Goal: Download file/media

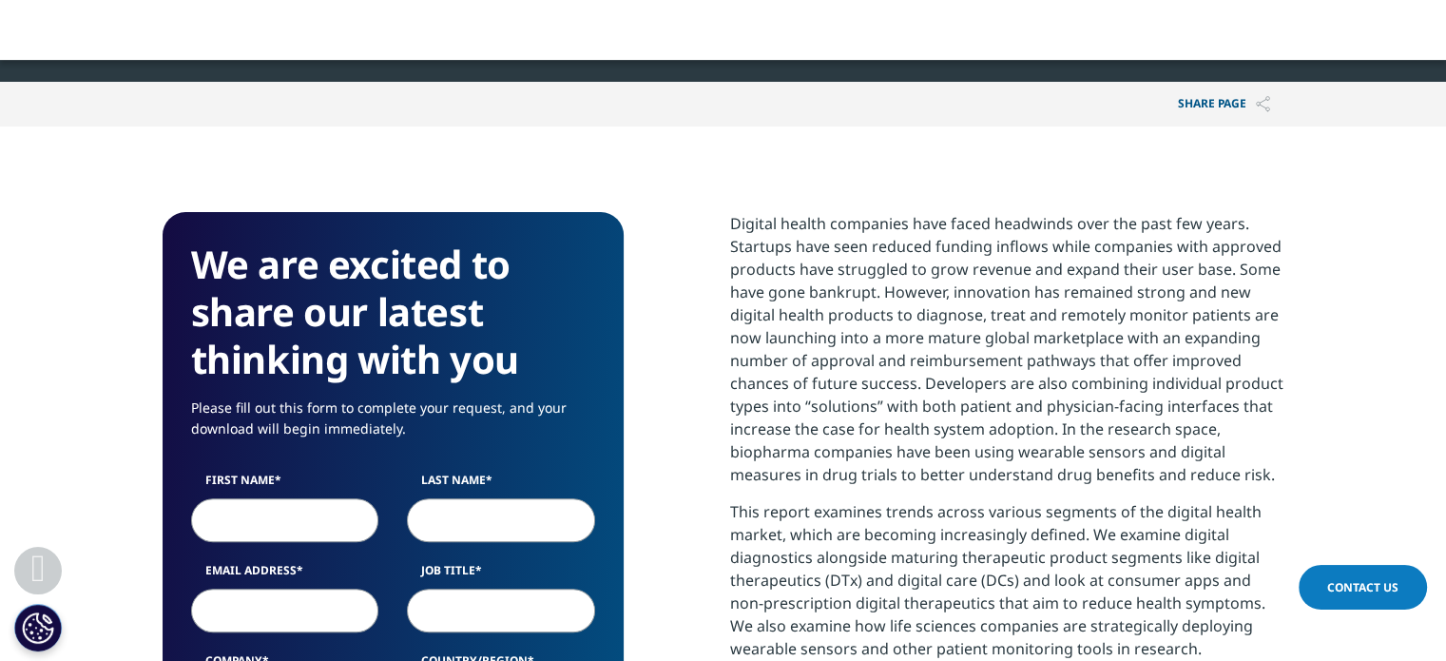
scroll to position [618, 0]
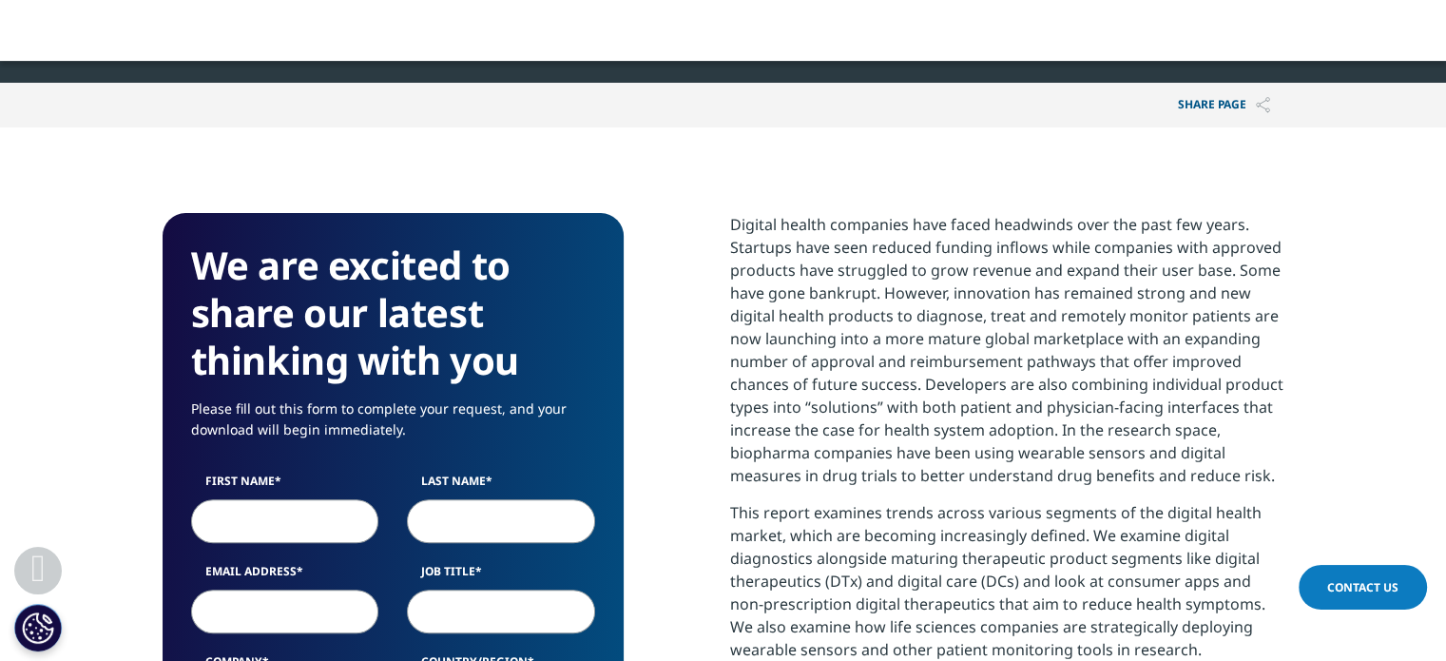
click at [244, 520] on input "First Name" at bounding box center [285, 521] width 188 height 44
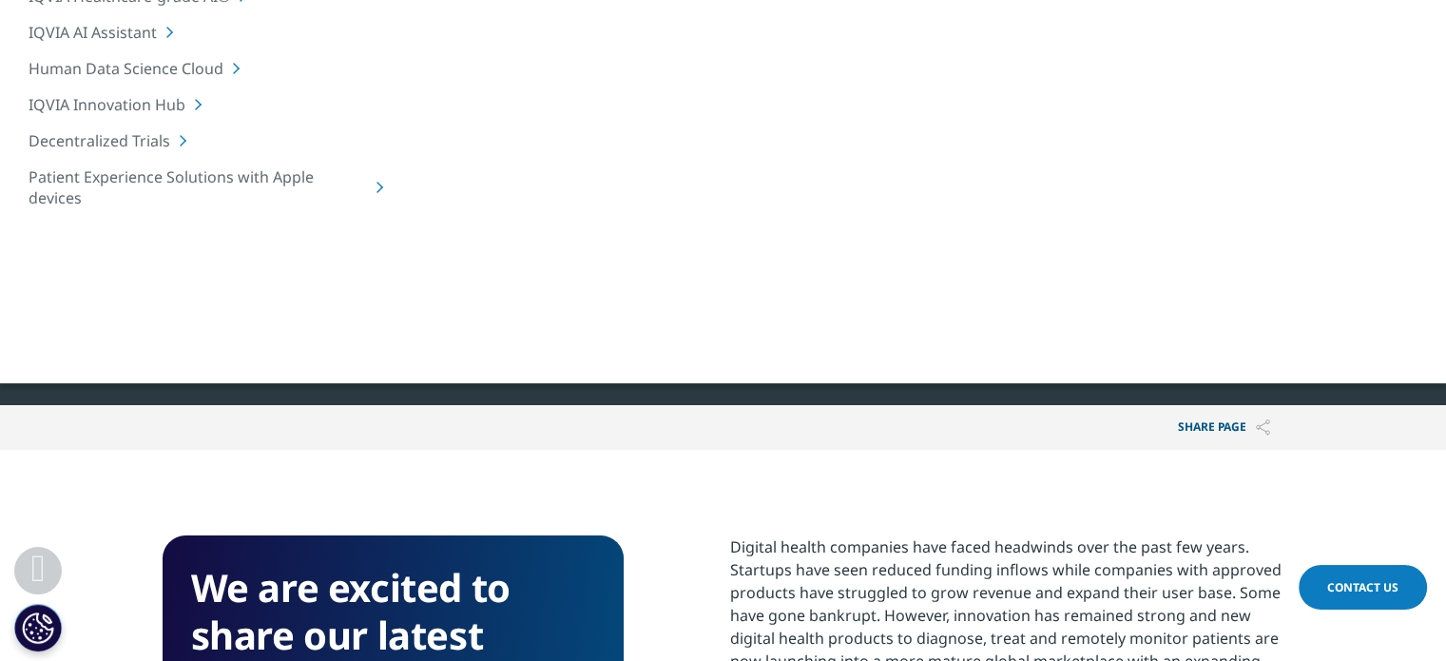
scroll to position [293, 0]
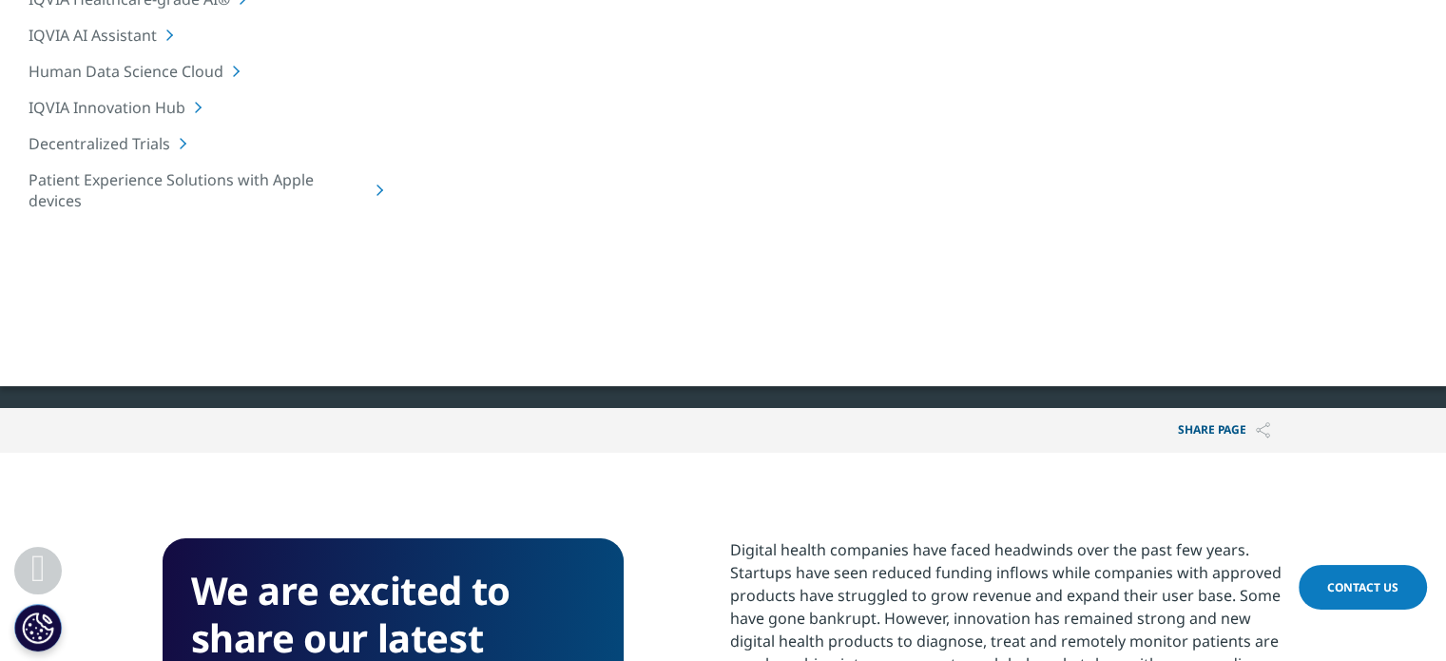
click at [1114, 254] on div at bounding box center [1100, 107] width 367 height 428
click at [1220, 203] on div at bounding box center [1100, 107] width 367 height 428
click at [1216, 431] on p "Share PAGE" at bounding box center [1224, 430] width 121 height 45
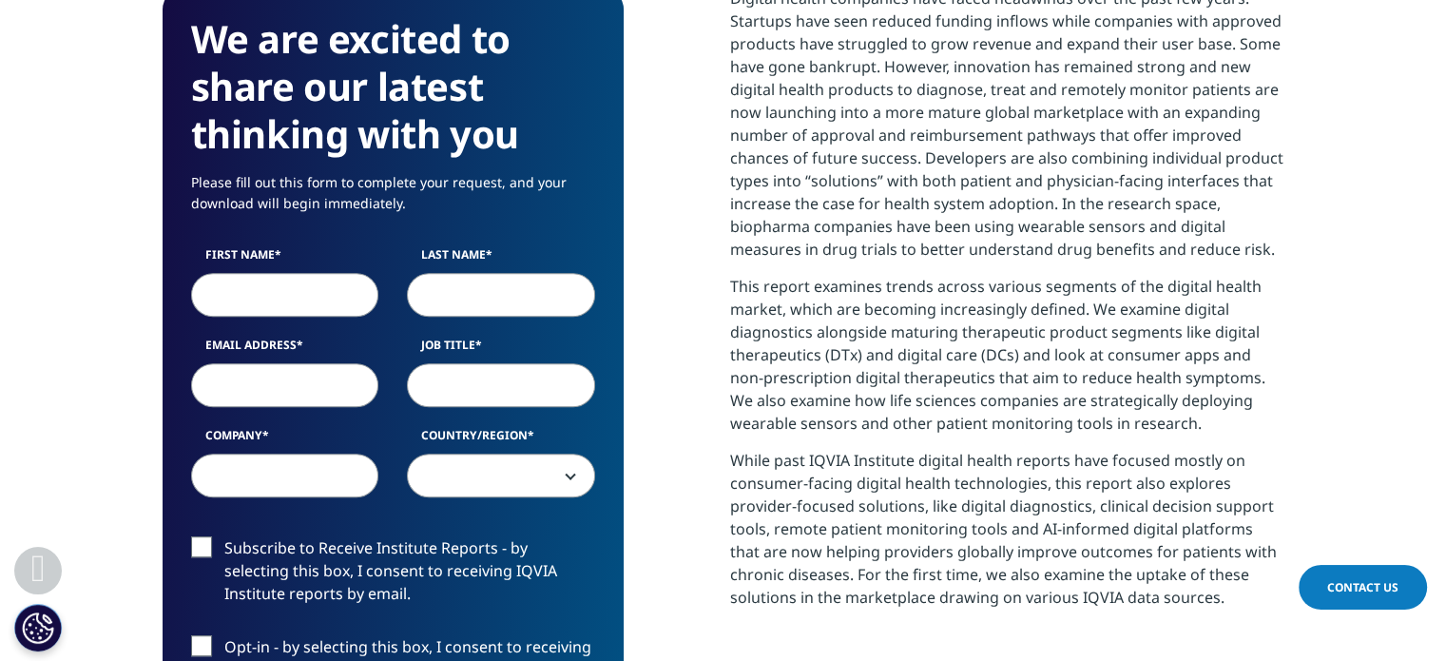
scroll to position [848, 0]
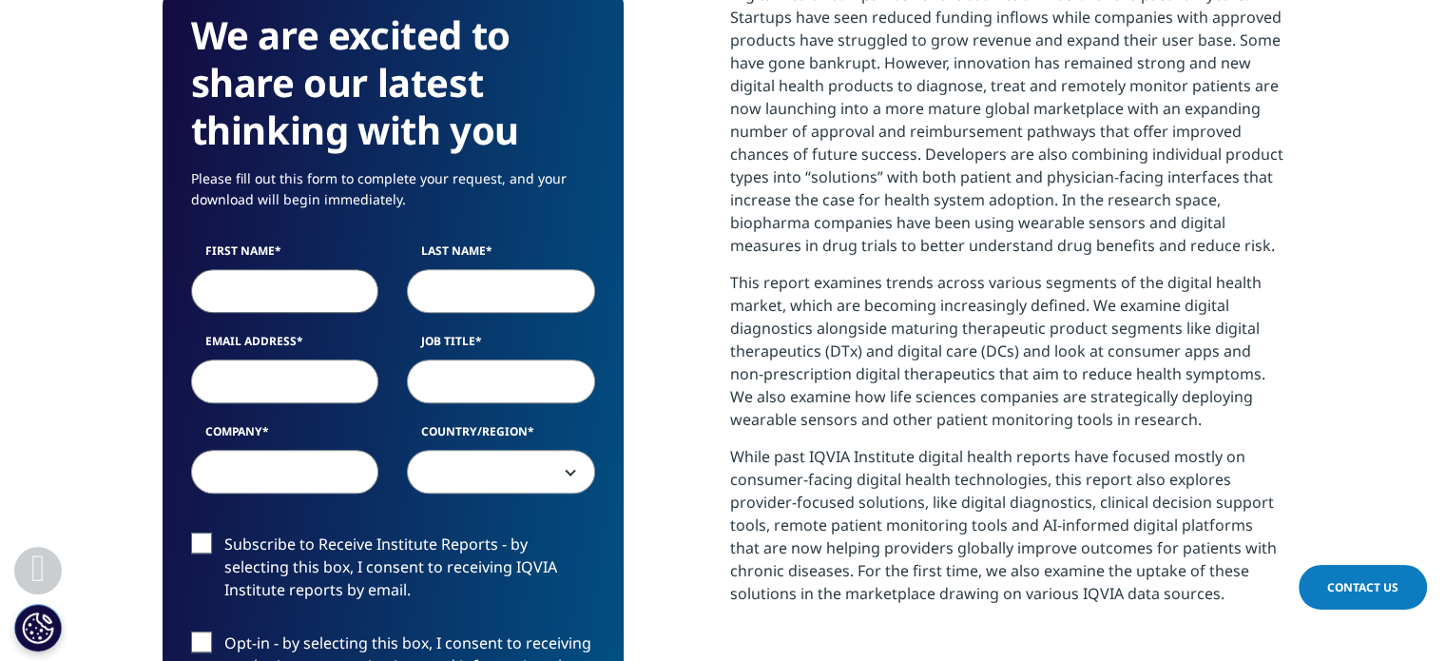
click at [280, 279] on input "First Name" at bounding box center [285, 291] width 188 height 44
click at [240, 286] on input "NIcolò" at bounding box center [285, 291] width 188 height 44
click at [233, 288] on input "NIcolò" at bounding box center [285, 291] width 188 height 44
click at [228, 289] on input "NIcolò" at bounding box center [285, 291] width 188 height 44
type input "Nicolò"
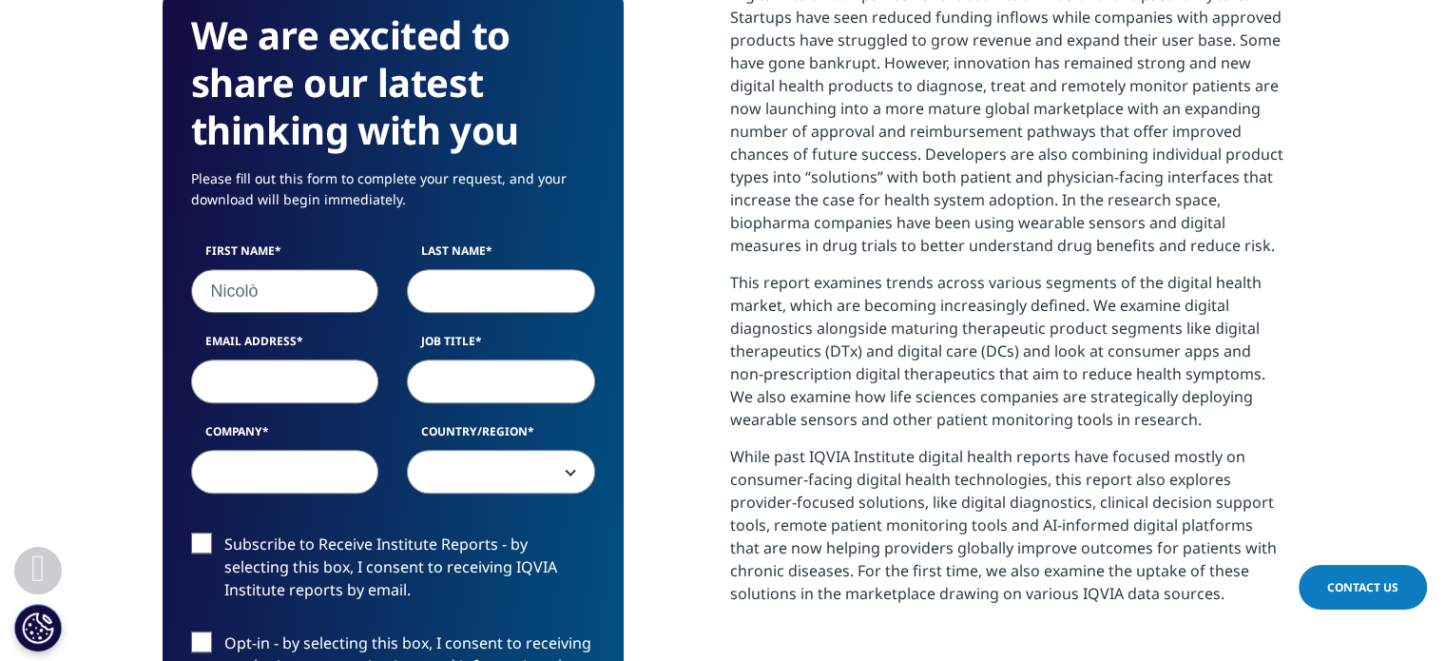
click at [435, 288] on input "Last Name" at bounding box center [501, 291] width 188 height 44
type input "[PERSON_NAME]"
click at [274, 380] on input "Email Address" at bounding box center [285, 381] width 188 height 44
type input "[EMAIL_ADDRESS][DOMAIN_NAME]"
select select "Italy"
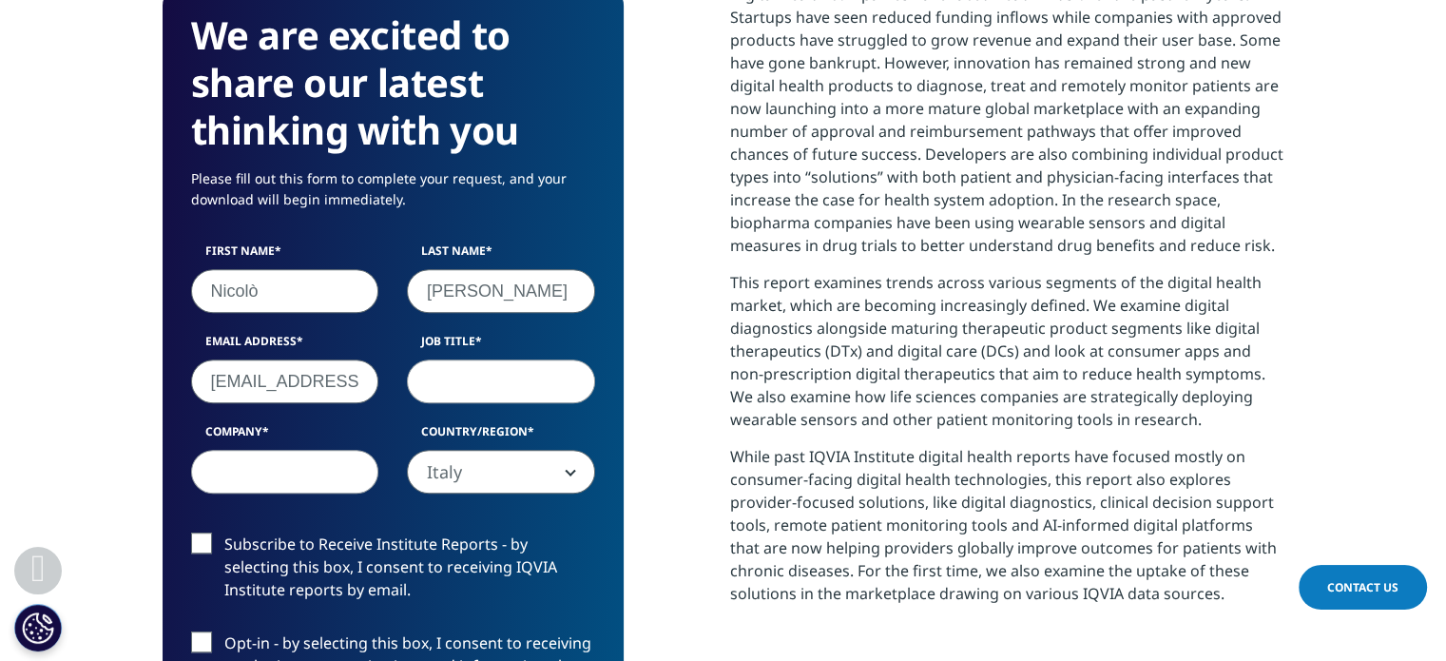
click at [337, 395] on input "[EMAIL_ADDRESS][DOMAIN_NAME]" at bounding box center [285, 381] width 188 height 44
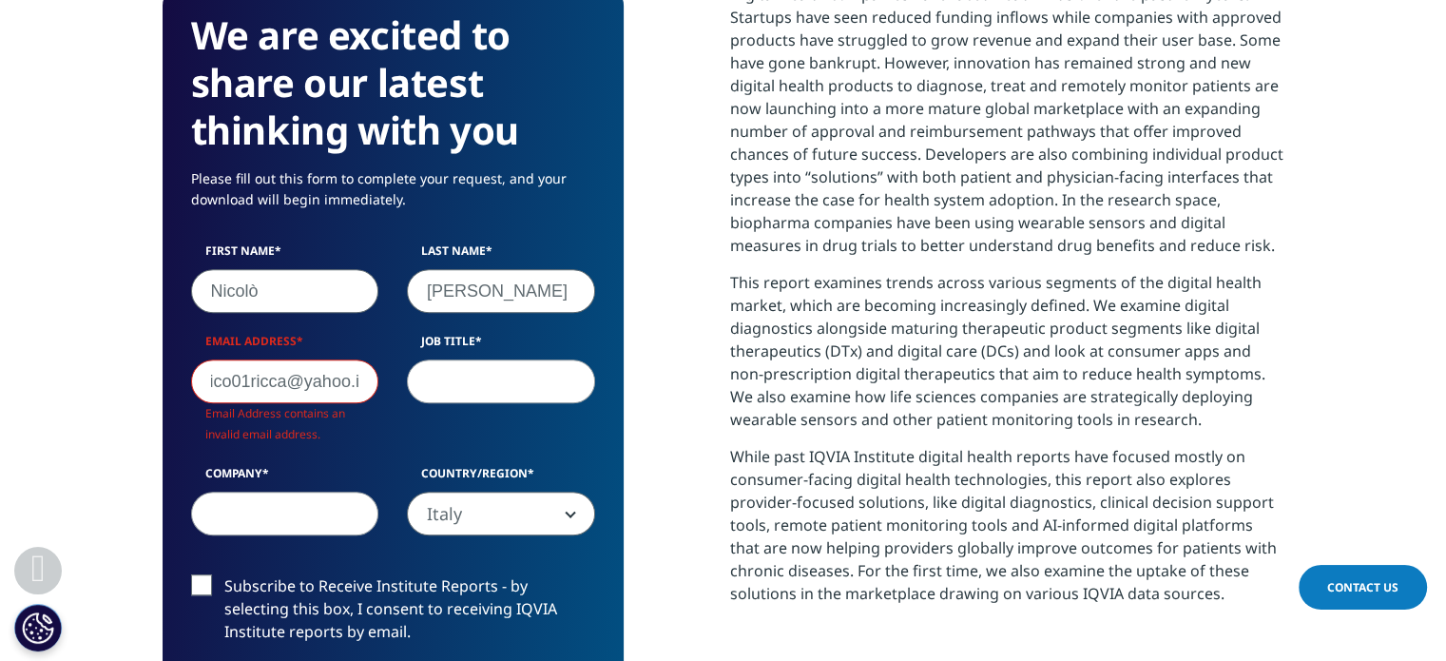
type input "[EMAIL_ADDRESS][DOMAIN_NAME]"
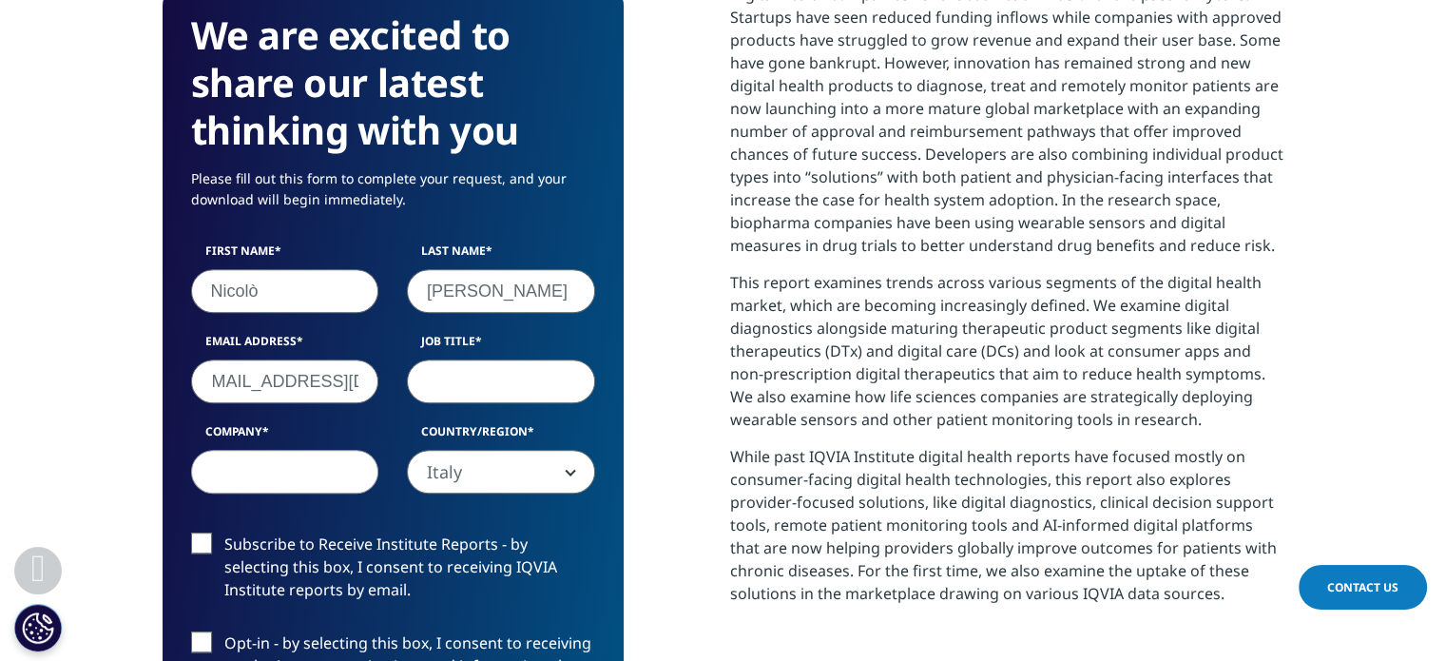
click at [543, 383] on input "Job Title" at bounding box center [501, 381] width 188 height 44
type input "S"
click at [297, 486] on input "Company" at bounding box center [285, 472] width 188 height 44
click at [441, 389] on input "Worker" at bounding box center [501, 381] width 188 height 44
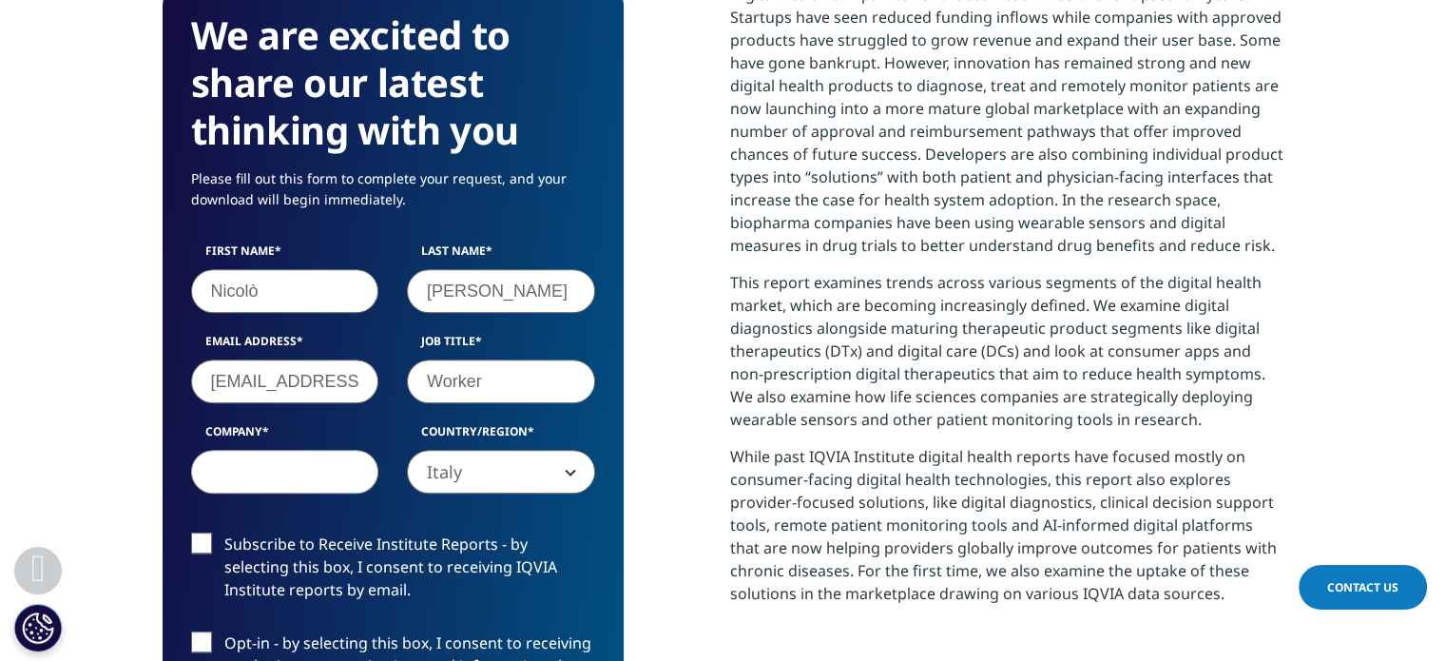
click at [473, 389] on input "Worker" at bounding box center [501, 381] width 188 height 44
drag, startPoint x: 487, startPoint y: 387, endPoint x: 396, endPoint y: 384, distance: 90.4
click at [396, 384] on div "Job Title Worker" at bounding box center [501, 368] width 217 height 70
type input "Marketing specialist"
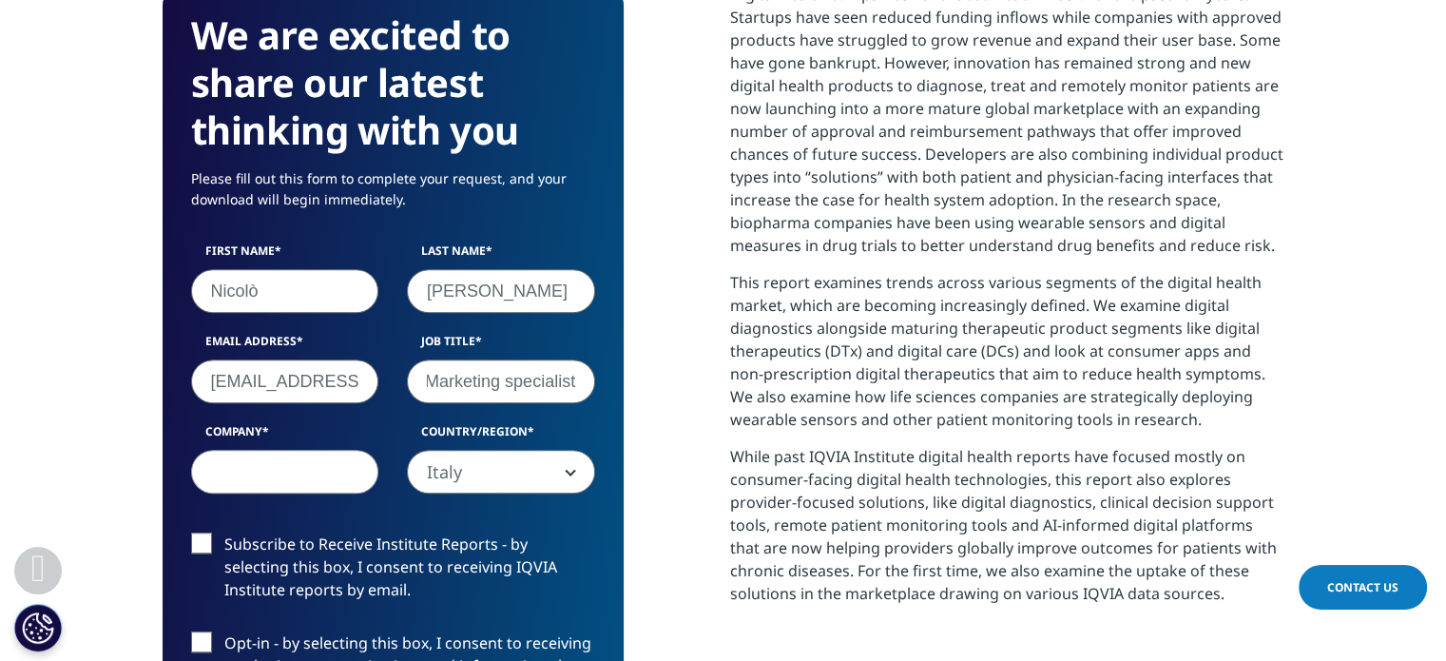
click at [279, 448] on label "Company" at bounding box center [285, 436] width 188 height 27
click at [279, 450] on input "Company" at bounding box center [285, 472] width 188 height 44
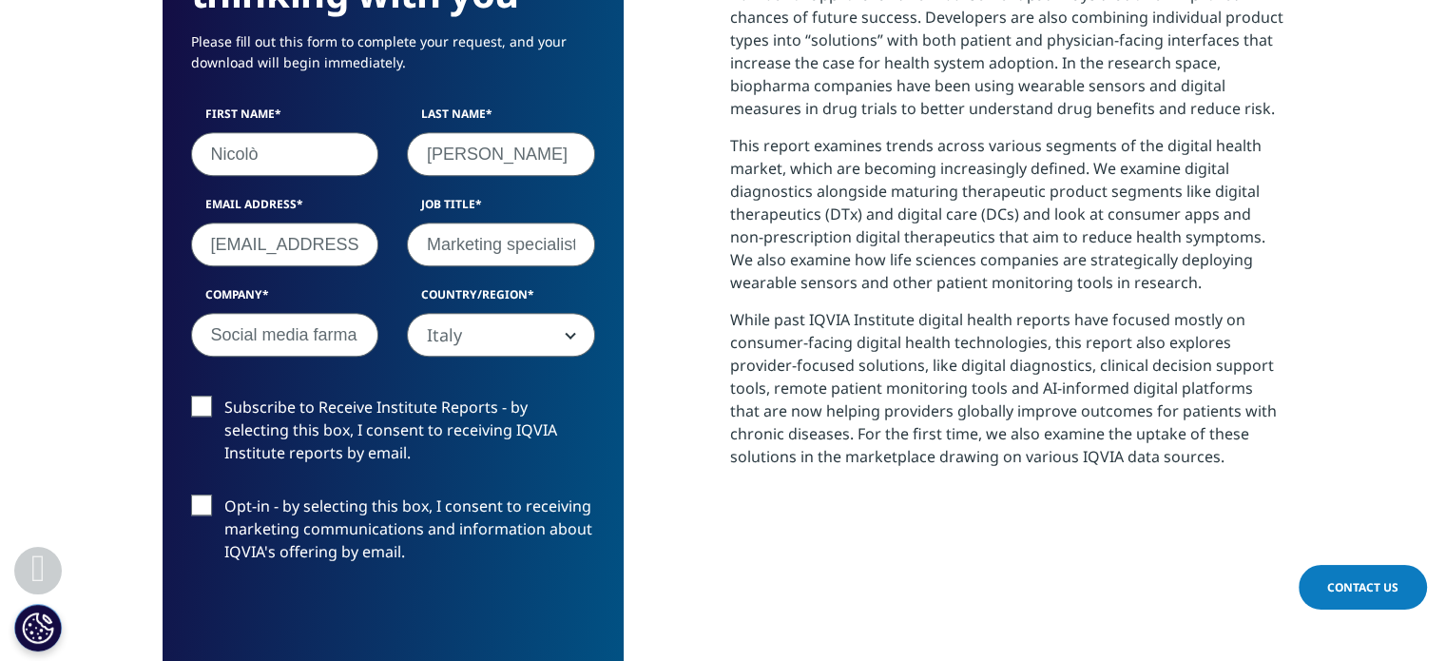
scroll to position [1011, 0]
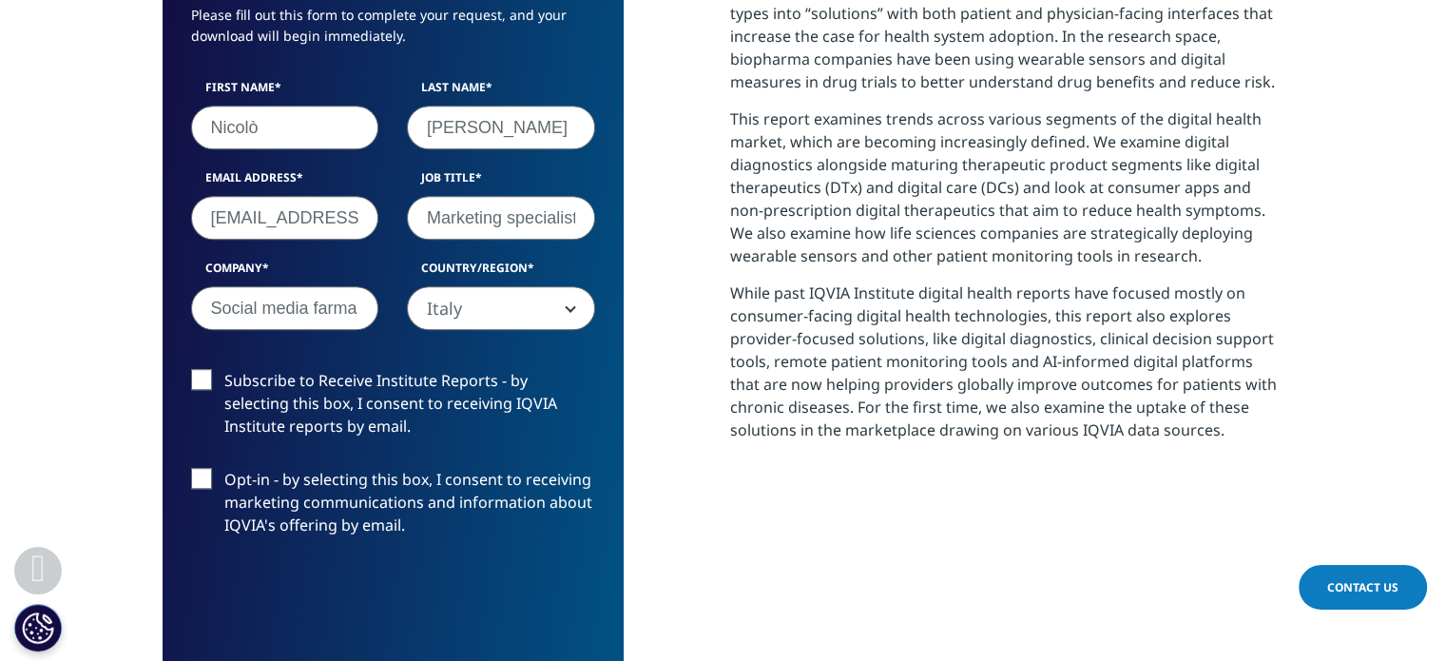
type input "Social media farma"
click at [194, 382] on label "Subscribe to Receive Institute Reports - by selecting this box, I consent to re…" at bounding box center [393, 408] width 404 height 79
click at [224, 369] on input "Subscribe to Receive Institute Reports - by selecting this box, I consent to re…" at bounding box center [224, 369] width 0 height 0
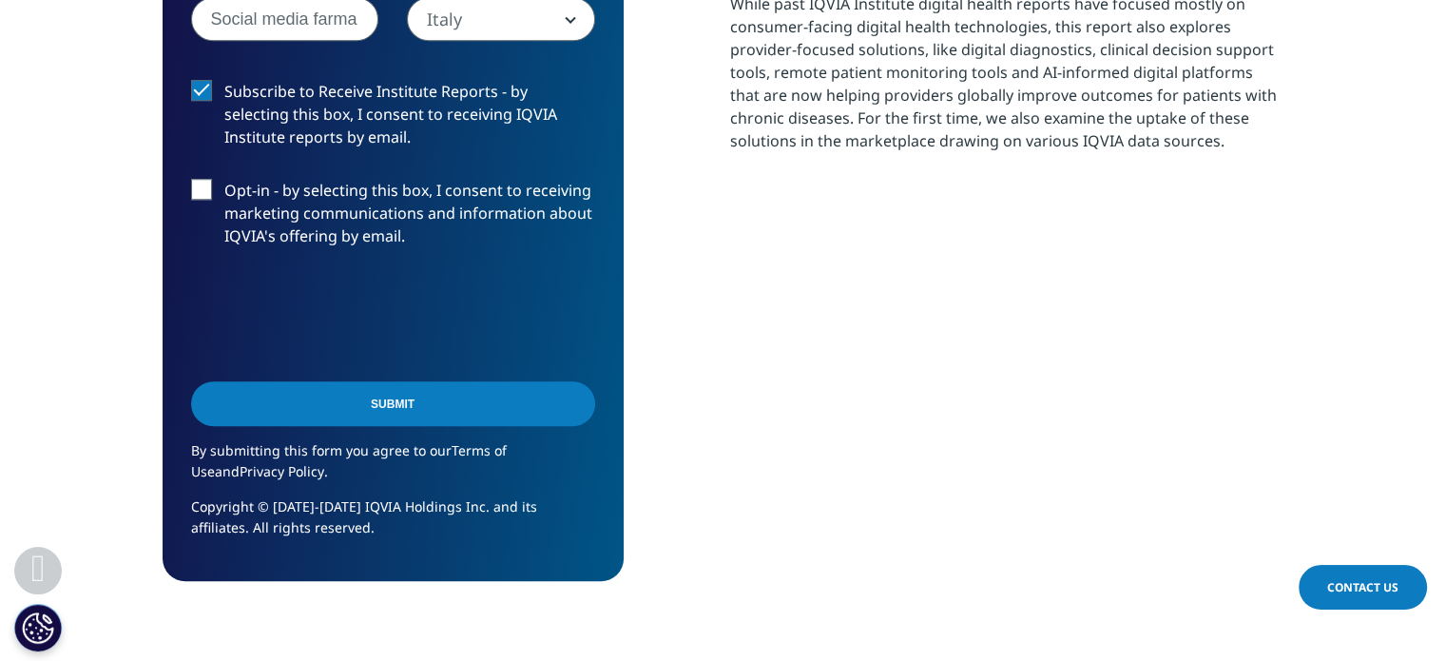
click at [243, 387] on input "Submit" at bounding box center [393, 403] width 404 height 45
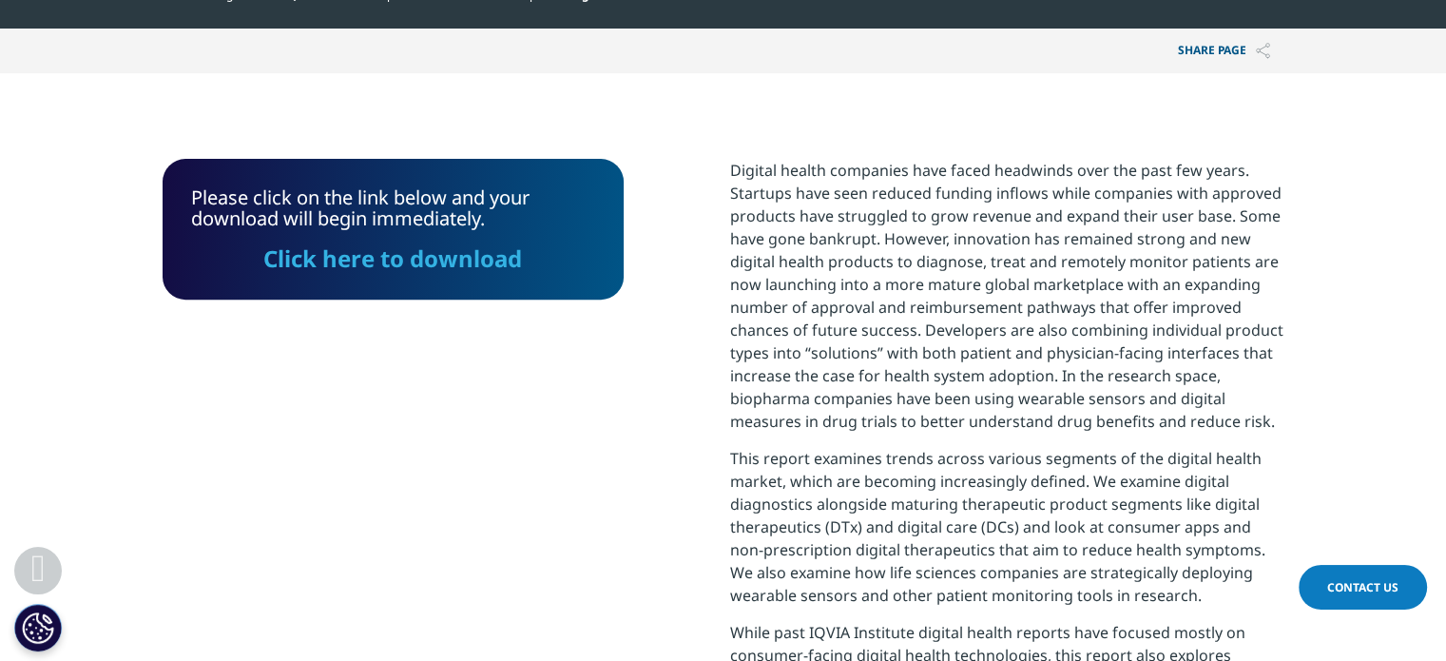
scroll to position [669, 0]
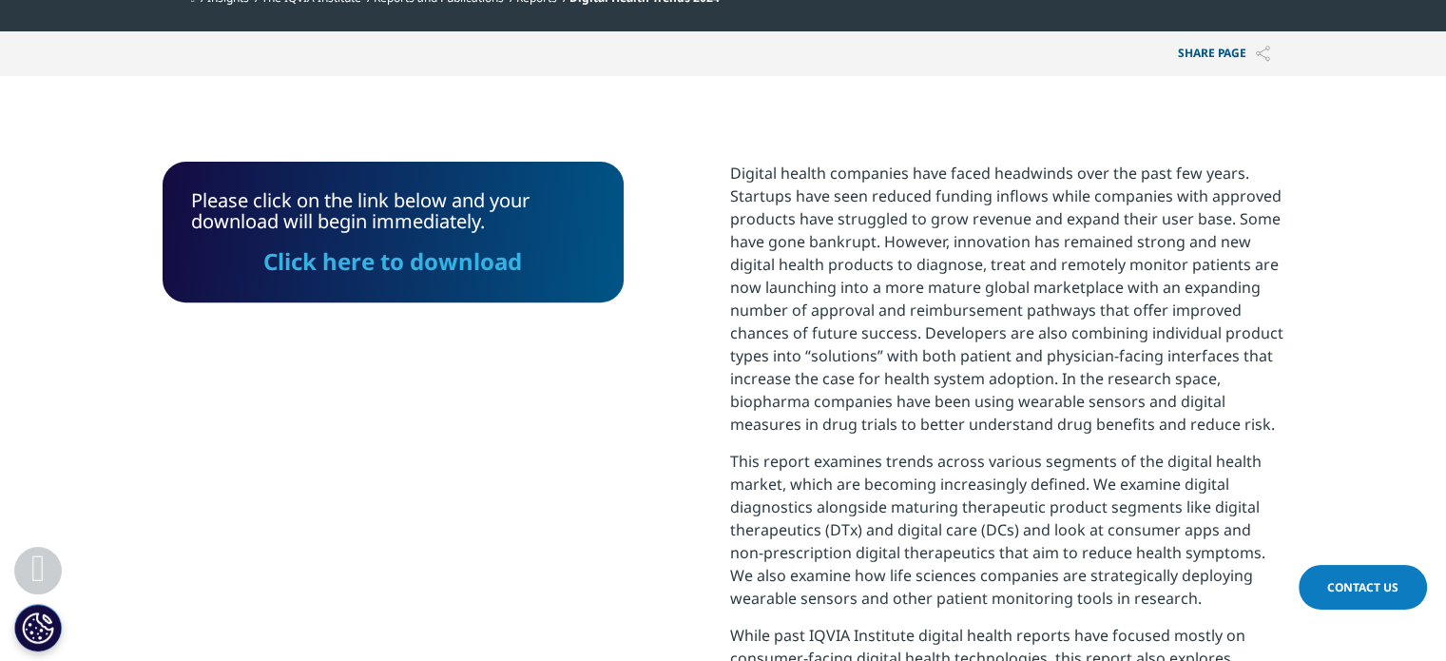
click at [410, 269] on link "Click here to download" at bounding box center [392, 260] width 259 height 31
